Goal: Task Accomplishment & Management: Manage account settings

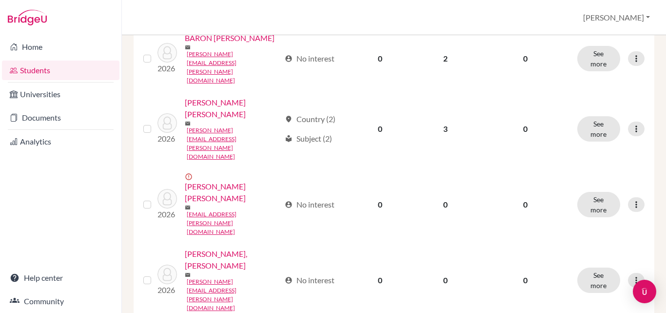
scroll to position [875, 0]
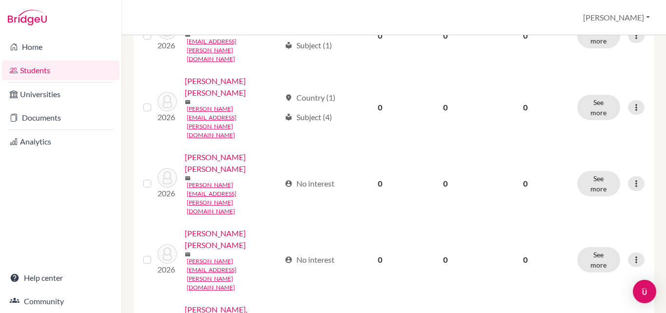
scroll to position [205, 0]
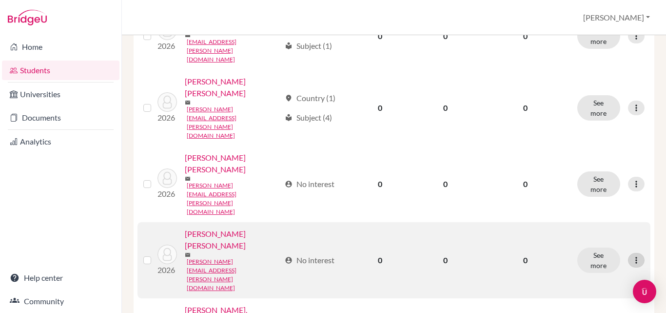
click at [632, 255] on icon at bounding box center [637, 260] width 10 height 10
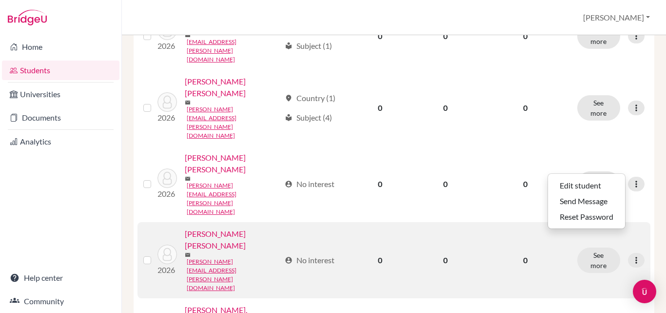
click at [536, 222] on td "0" at bounding box center [526, 260] width 92 height 76
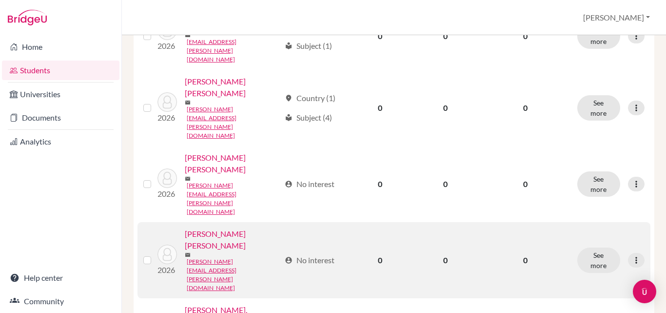
click at [199, 228] on link "[PERSON_NAME] [PERSON_NAME]" at bounding box center [233, 239] width 96 height 23
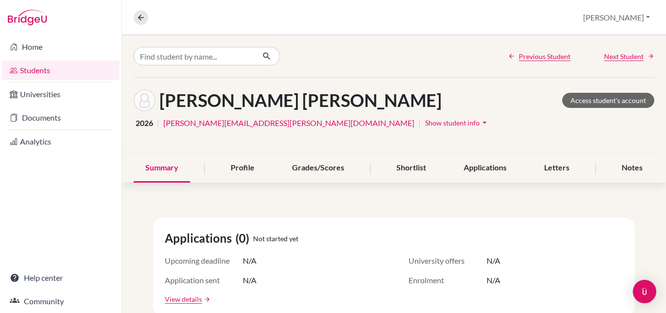
scroll to position [0, 0]
click at [425, 123] on span "Show student info" at bounding box center [452, 122] width 55 height 8
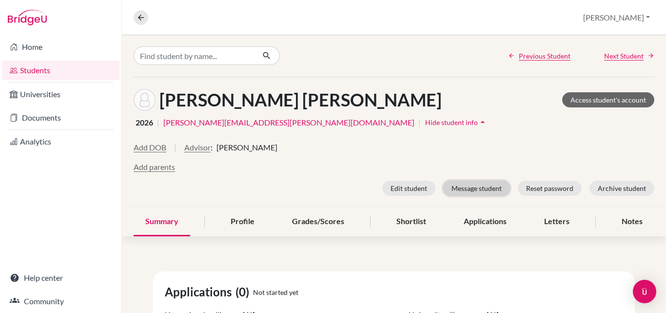
click at [458, 188] on button "Message student" at bounding box center [476, 188] width 67 height 15
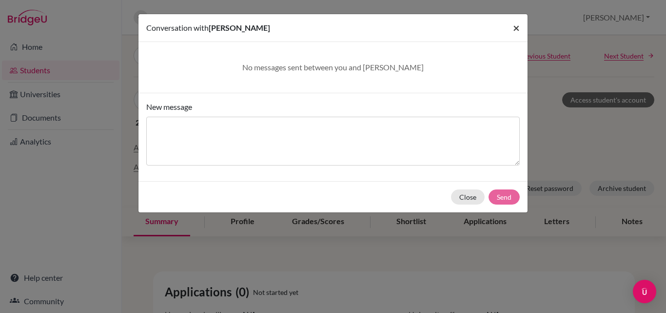
click at [517, 28] on span "×" at bounding box center [516, 27] width 7 height 14
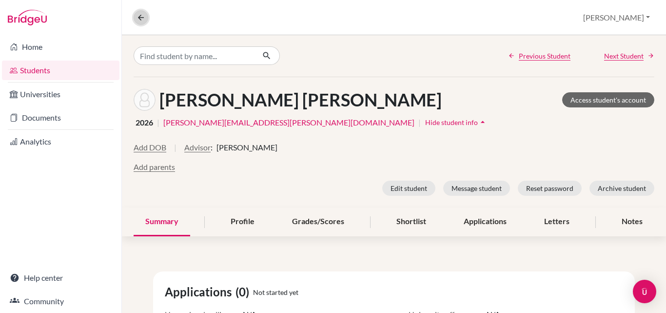
click at [138, 21] on icon at bounding box center [141, 17] width 9 height 9
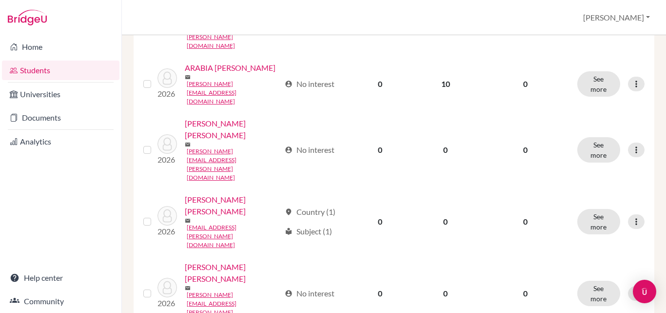
scroll to position [360, 0]
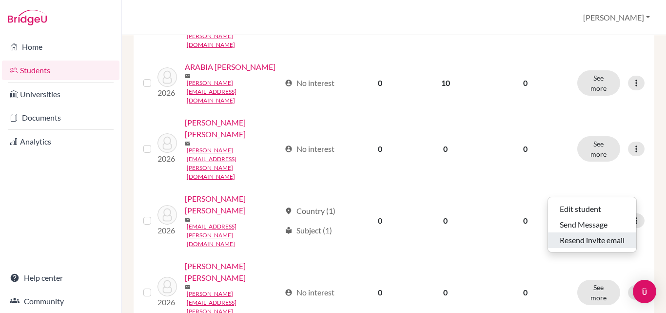
click at [587, 239] on button "Resend invite email" at bounding box center [592, 240] width 88 height 16
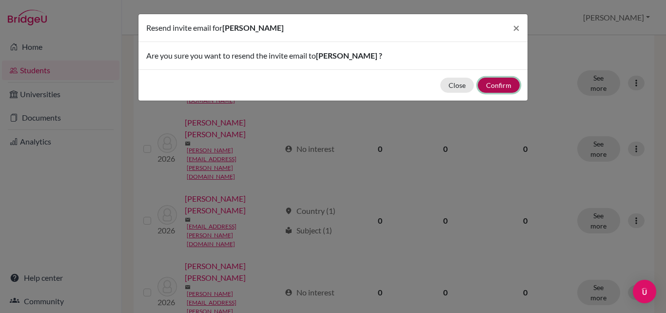
click at [503, 87] on button "Confirm" at bounding box center [499, 85] width 42 height 15
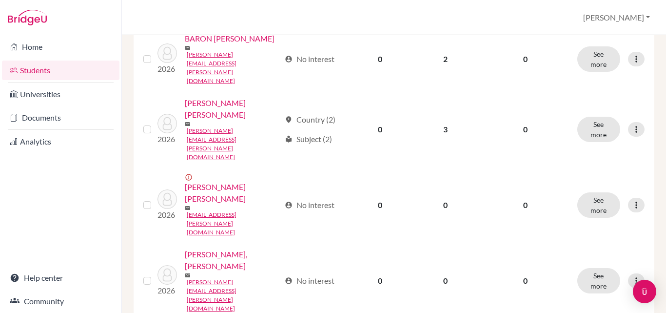
scroll to position [910, 0]
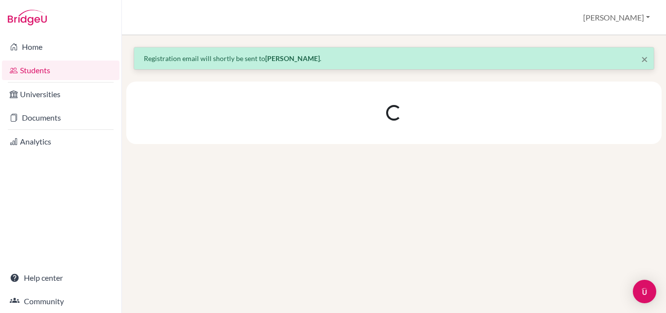
scroll to position [0, 0]
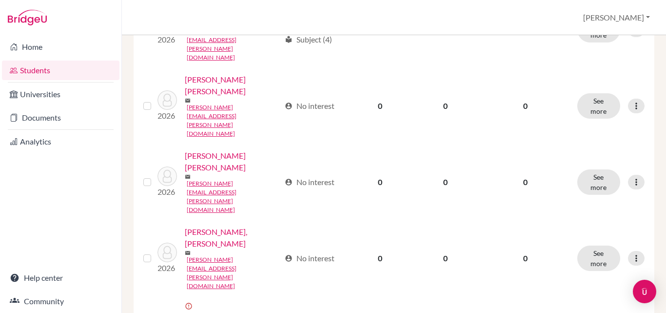
scroll to position [319, 0]
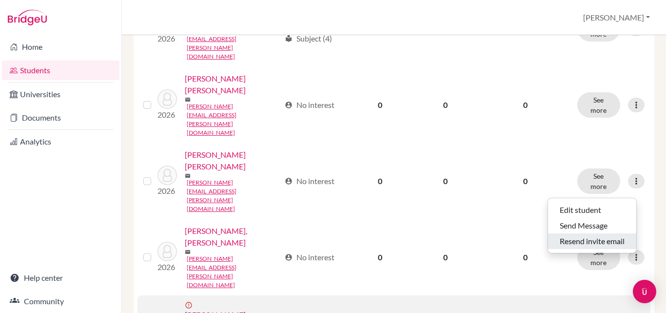
click at [600, 239] on button "Resend invite email" at bounding box center [592, 241] width 88 height 16
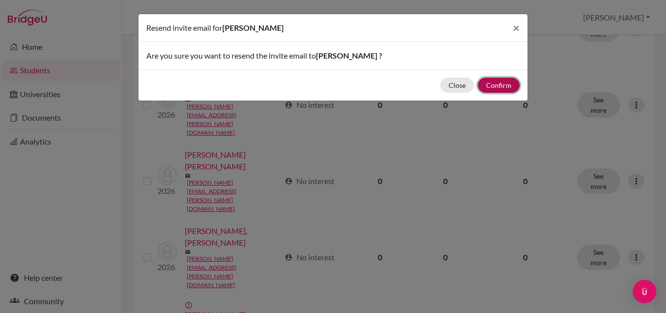
click at [500, 85] on button "Confirm" at bounding box center [499, 85] width 42 height 15
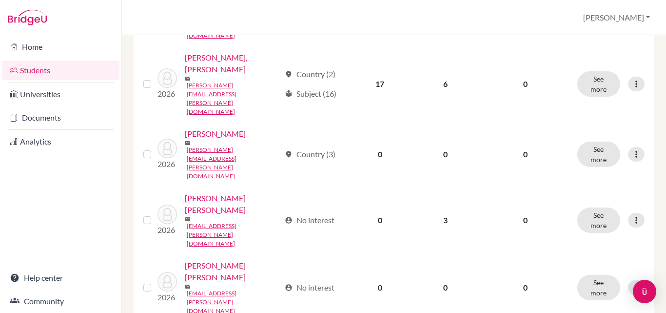
scroll to position [825, 0]
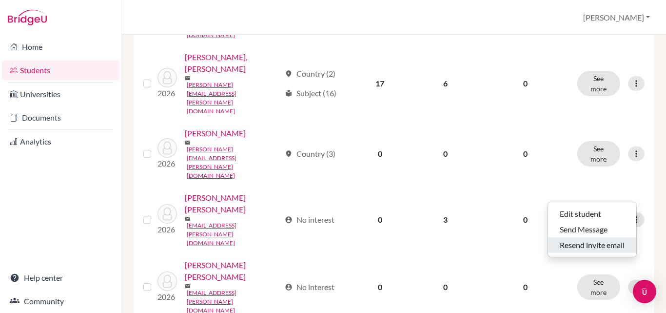
click at [572, 247] on button "Resend invite email" at bounding box center [592, 245] width 88 height 16
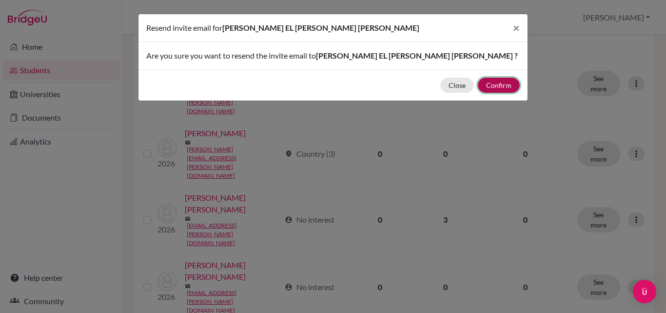
click at [496, 85] on button "Confirm" at bounding box center [499, 85] width 42 height 15
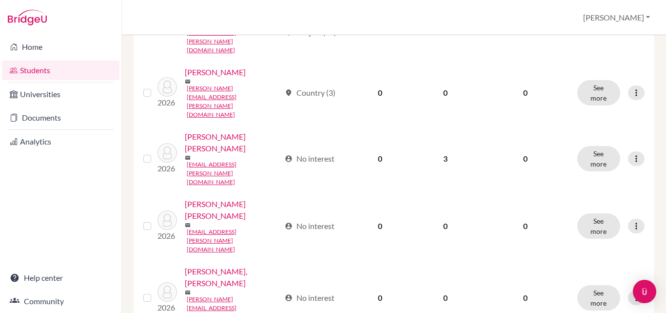
scroll to position [930, 0]
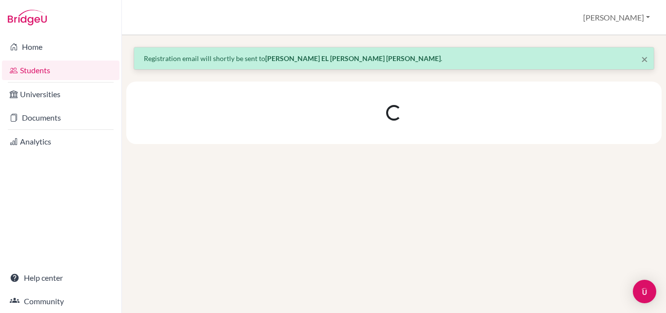
scroll to position [0, 0]
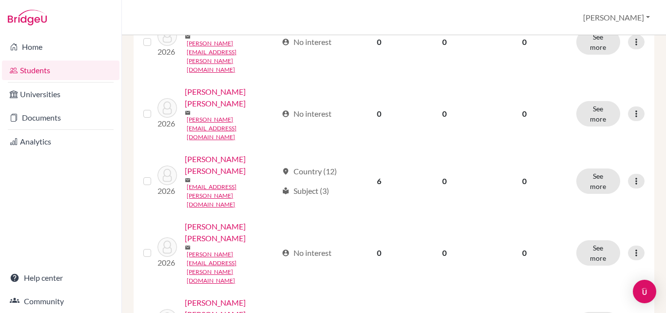
scroll to position [970, 0]
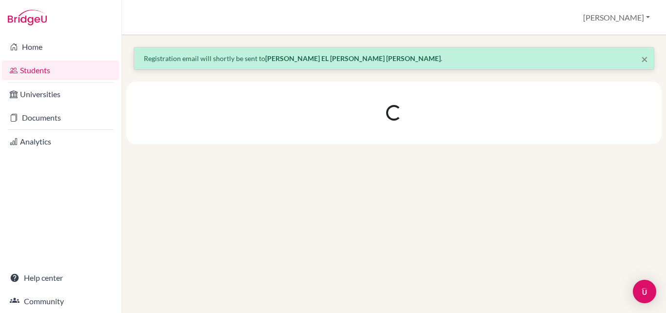
scroll to position [0, 0]
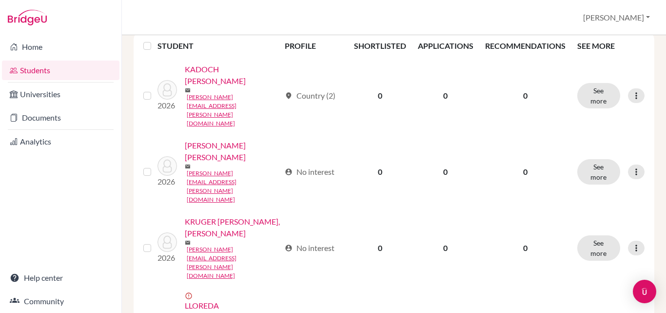
scroll to position [201, 0]
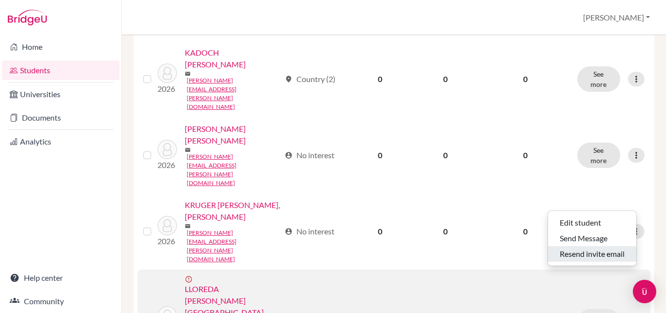
click at [601, 254] on button "Resend invite email" at bounding box center [592, 254] width 88 height 16
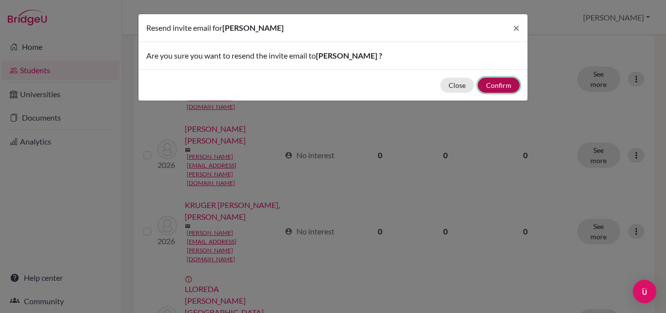
click at [507, 84] on button "Confirm" at bounding box center [499, 85] width 42 height 15
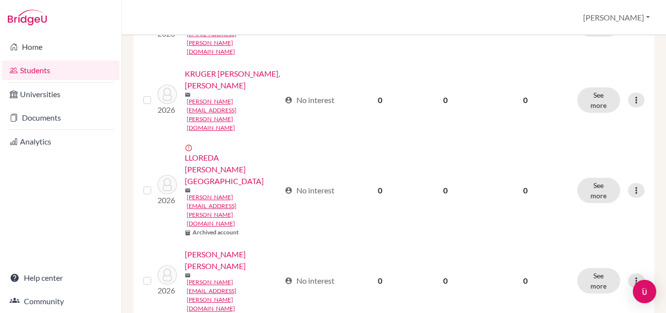
scroll to position [354, 0]
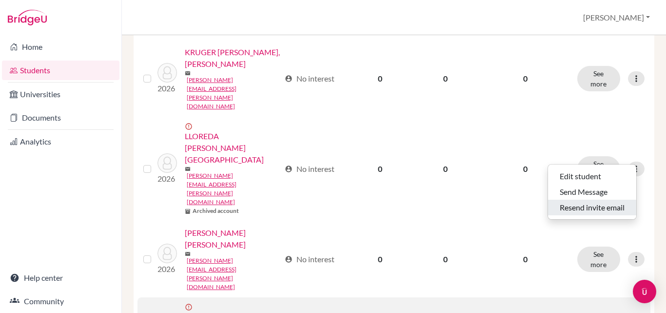
click at [570, 210] on button "Resend invite email" at bounding box center [592, 208] width 88 height 16
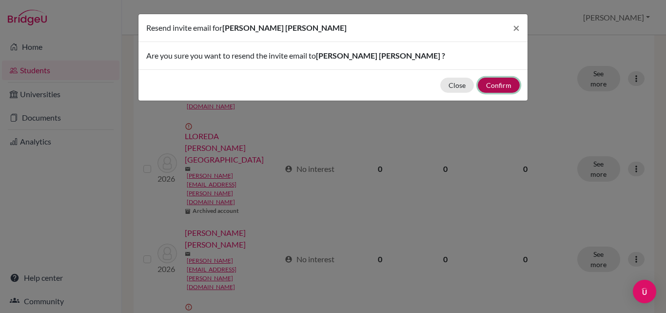
click at [501, 86] on button "Confirm" at bounding box center [499, 85] width 42 height 15
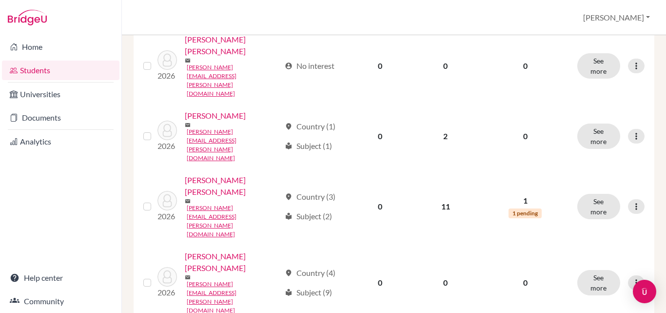
scroll to position [994, 0]
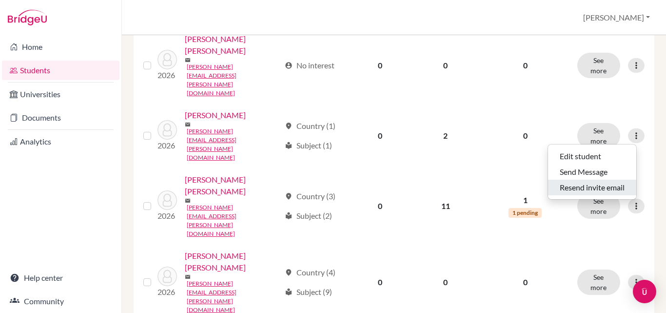
click at [596, 189] on button "Resend invite email" at bounding box center [592, 188] width 88 height 16
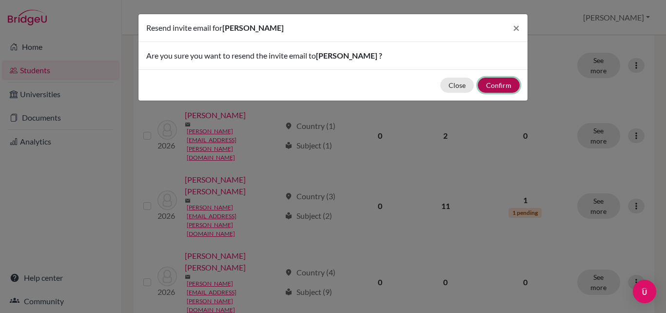
click at [500, 87] on button "Confirm" at bounding box center [499, 85] width 42 height 15
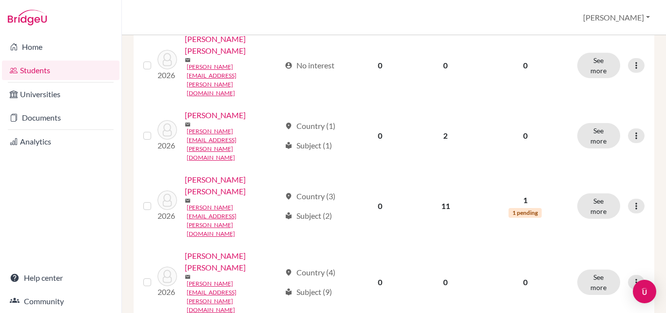
scroll to position [1013, 0]
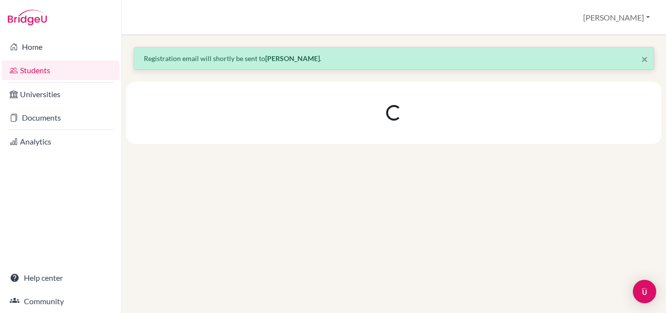
scroll to position [0, 0]
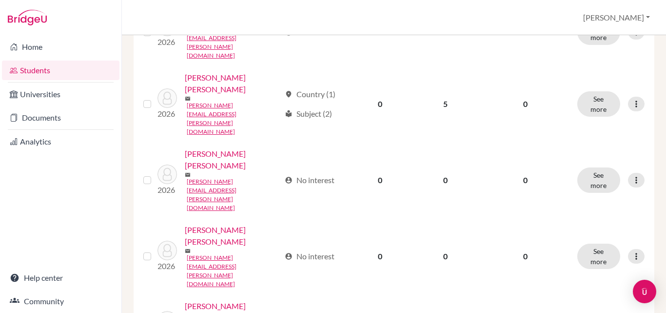
scroll to position [926, 0]
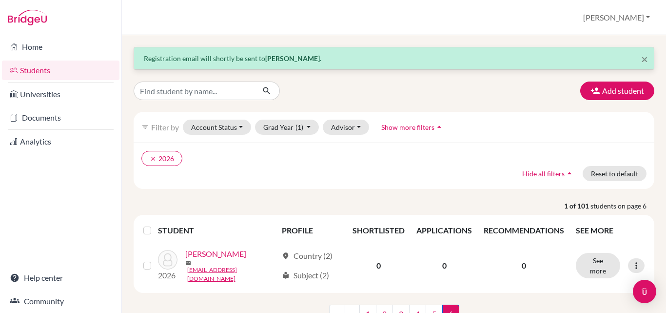
scroll to position [39, 0]
